Goal: Transaction & Acquisition: Purchase product/service

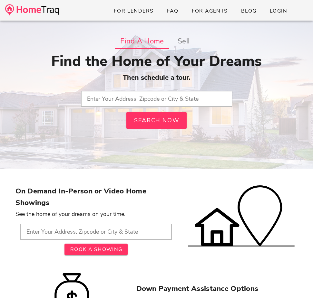
click at [99, 103] on input "text" at bounding box center [156, 99] width 151 height 16
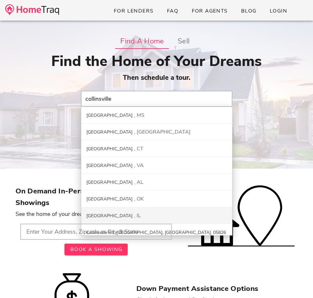
click at [92, 223] on div "Collinsville [GEOGRAPHIC_DATA]" at bounding box center [156, 215] width 151 height 17
type input "[GEOGRAPHIC_DATA], [GEOGRAPHIC_DATA]"
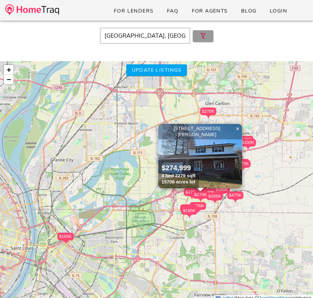
click at [199, 37] on icon "button" at bounding box center [203, 36] width 8 height 8
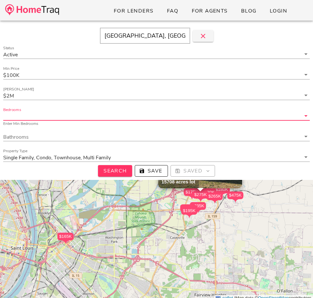
click at [65, 114] on input "Bedrooms" at bounding box center [151, 116] width 297 height 8
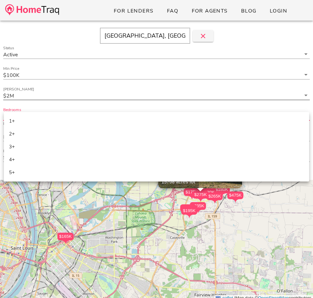
click at [70, 94] on input "Max Price" at bounding box center [157, 95] width 285 height 8
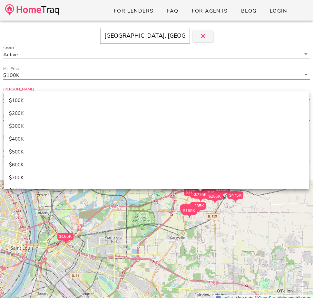
click at [72, 75] on input "Min Price" at bounding box center [161, 75] width 280 height 8
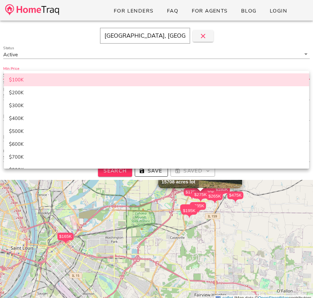
click at [69, 68] on div "Min Price $100K Select A Min Price" at bounding box center [156, 77] width 314 height 21
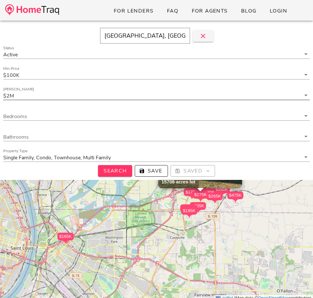
click at [45, 94] on input "Max Price" at bounding box center [157, 95] width 285 height 8
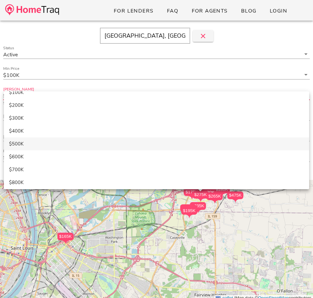
scroll to position [9, 0]
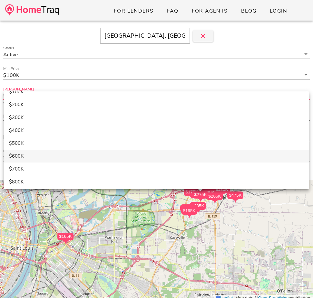
click at [38, 153] on div "$600K" at bounding box center [156, 156] width 295 height 6
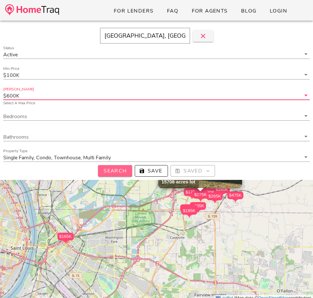
click at [121, 168] on span "Search" at bounding box center [115, 170] width 24 height 7
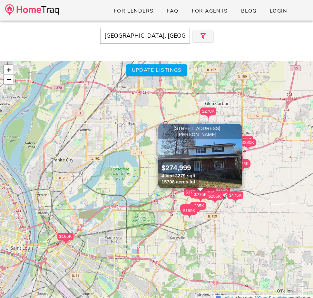
click at [238, 131] on span "×" at bounding box center [237, 128] width 4 height 7
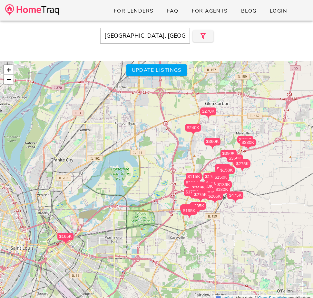
click at [277, 178] on div "$170K $270K $120K $180K $269K $165K $225K $350K $195K $239K $275K $120K $275K $…" at bounding box center [156, 181] width 313 height 240
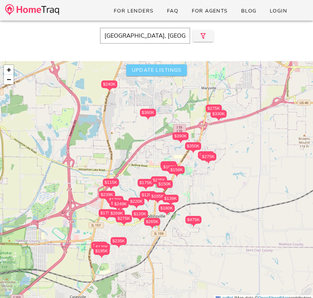
click at [148, 72] on span "Update listings" at bounding box center [156, 70] width 50 height 7
